Goal: Go to known website: Go to known website

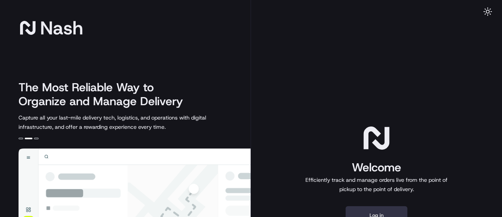
click at [388, 216] on button "Log in" at bounding box center [377, 215] width 62 height 19
